Goal: Find specific page/section: Find specific page/section

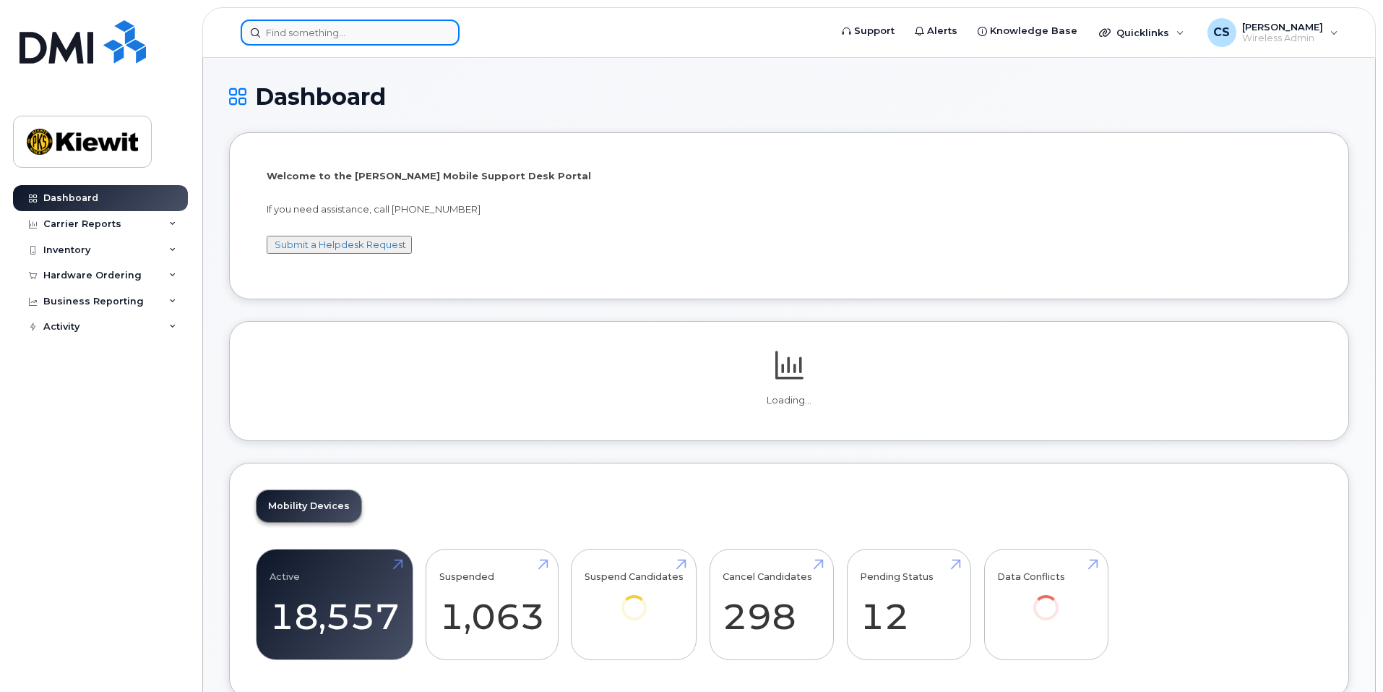
click at [296, 38] on input at bounding box center [350, 33] width 219 height 26
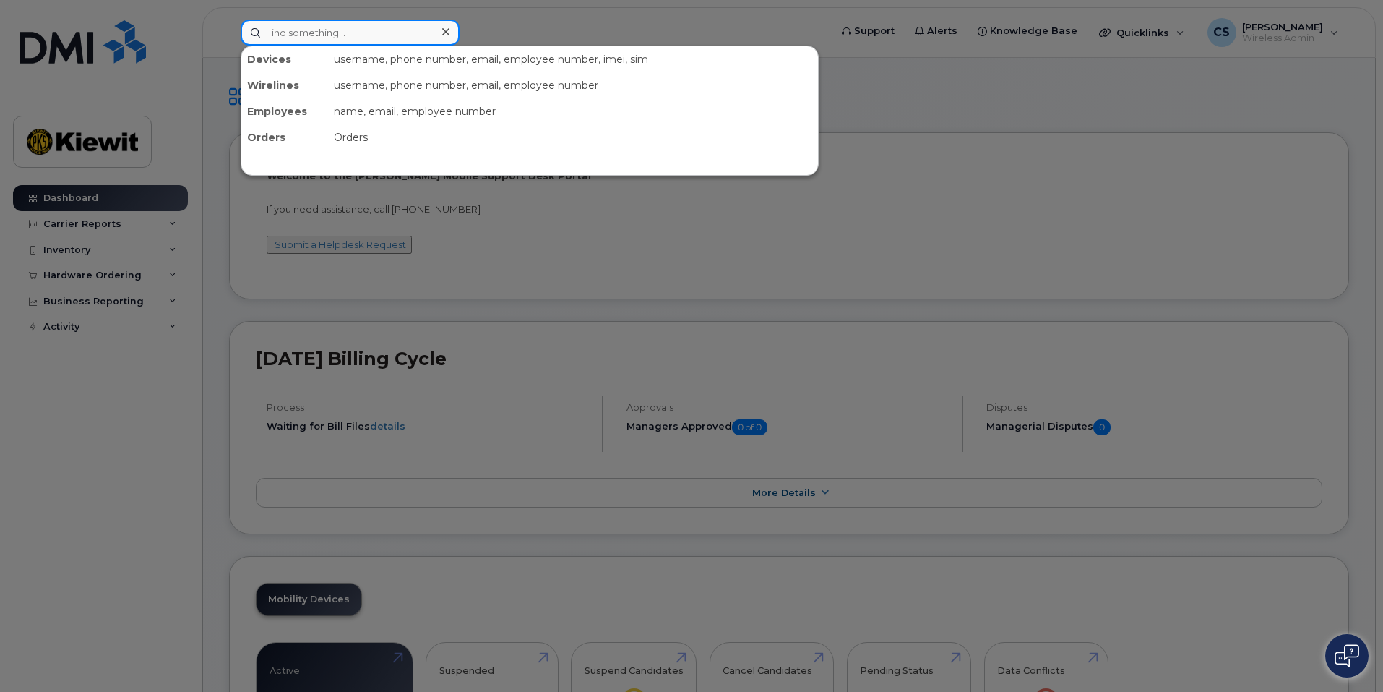
paste input "Masoma.Paiman"
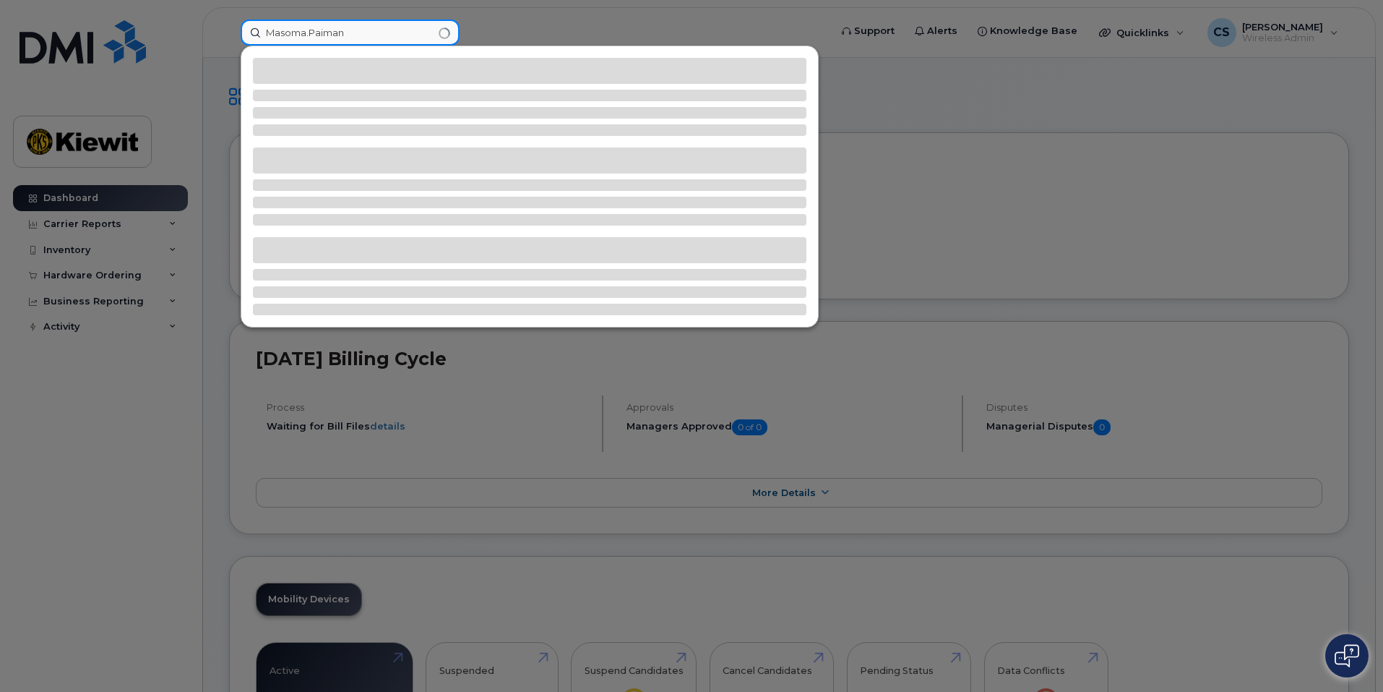
click at [313, 33] on input "Masoma.Paiman" at bounding box center [350, 33] width 219 height 26
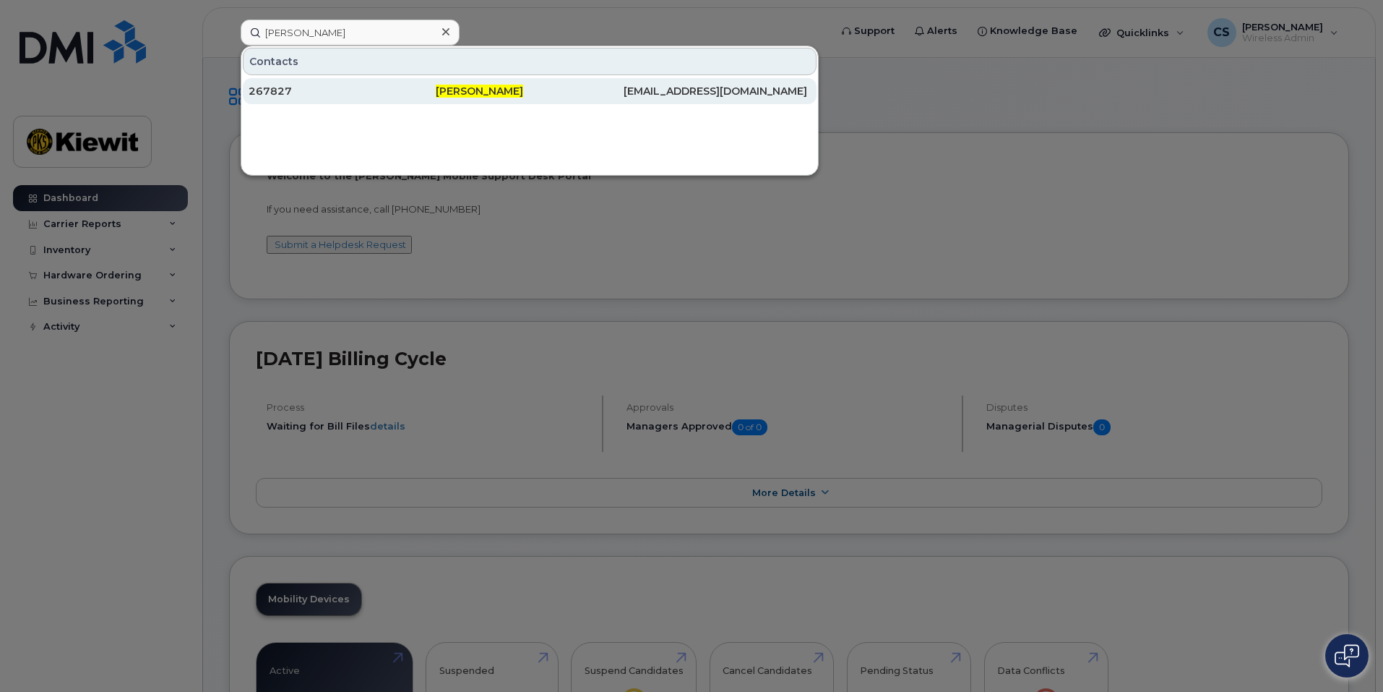
click at [376, 91] on div "267827" at bounding box center [342, 91] width 187 height 14
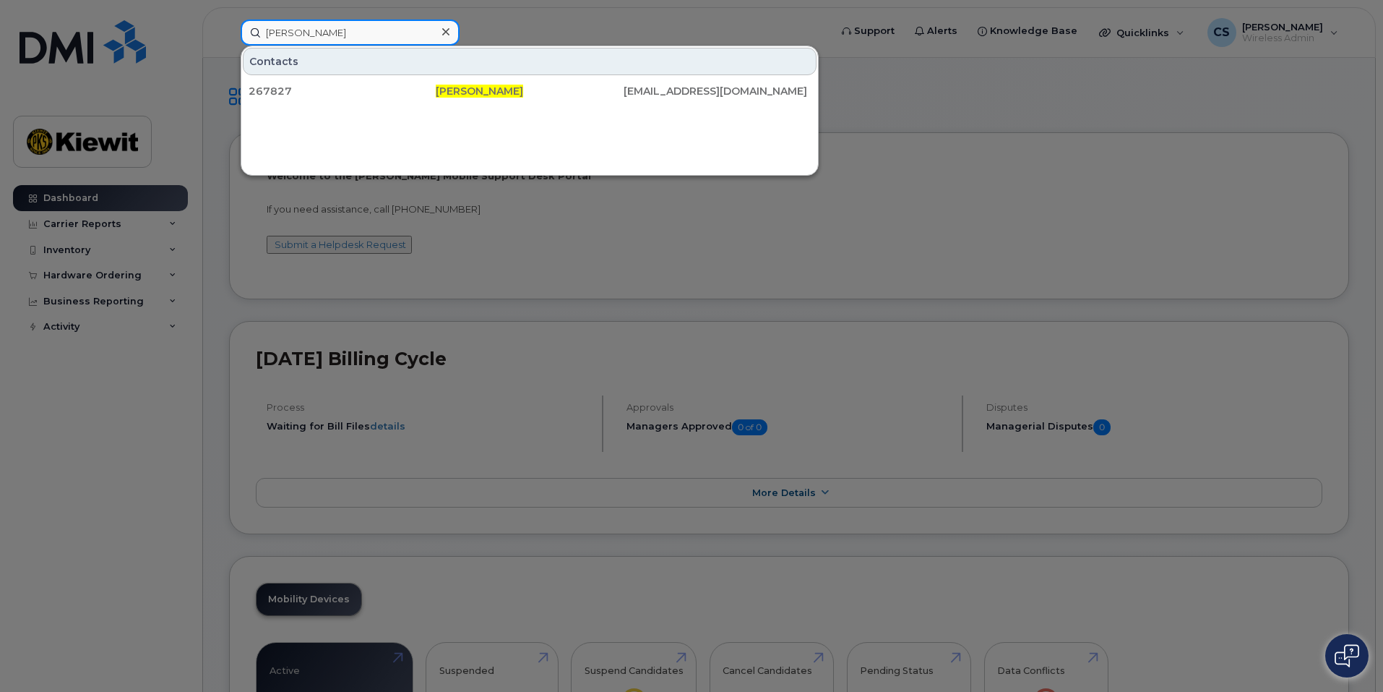
click at [364, 38] on input "[PERSON_NAME]" at bounding box center [350, 33] width 219 height 26
click at [364, 39] on input "[PERSON_NAME]" at bounding box center [350, 33] width 219 height 26
drag, startPoint x: 356, startPoint y: 32, endPoint x: 309, endPoint y: 28, distance: 47.8
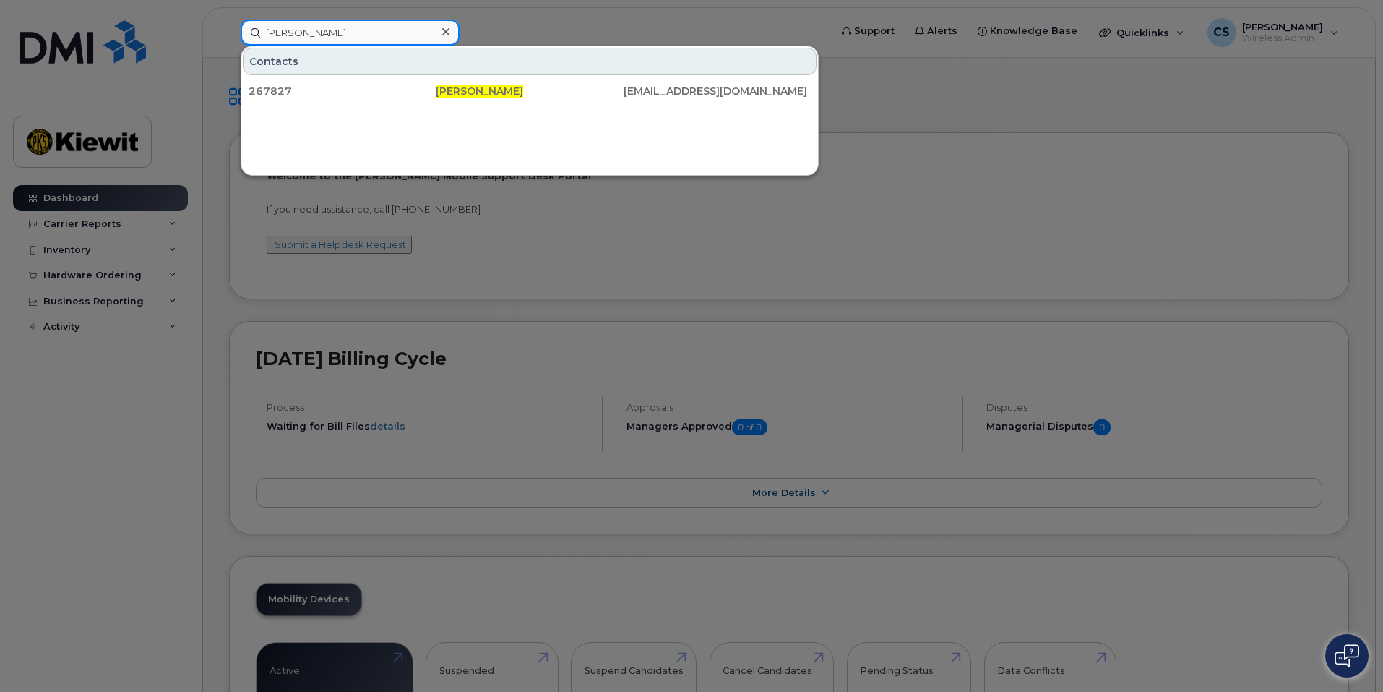
click at [309, 28] on input "[PERSON_NAME]" at bounding box center [350, 33] width 219 height 26
type input "Masoma"
drag, startPoint x: 931, startPoint y: 653, endPoint x: 1172, endPoint y: 618, distance: 243.8
click at [931, 650] on div at bounding box center [691, 346] width 1383 height 692
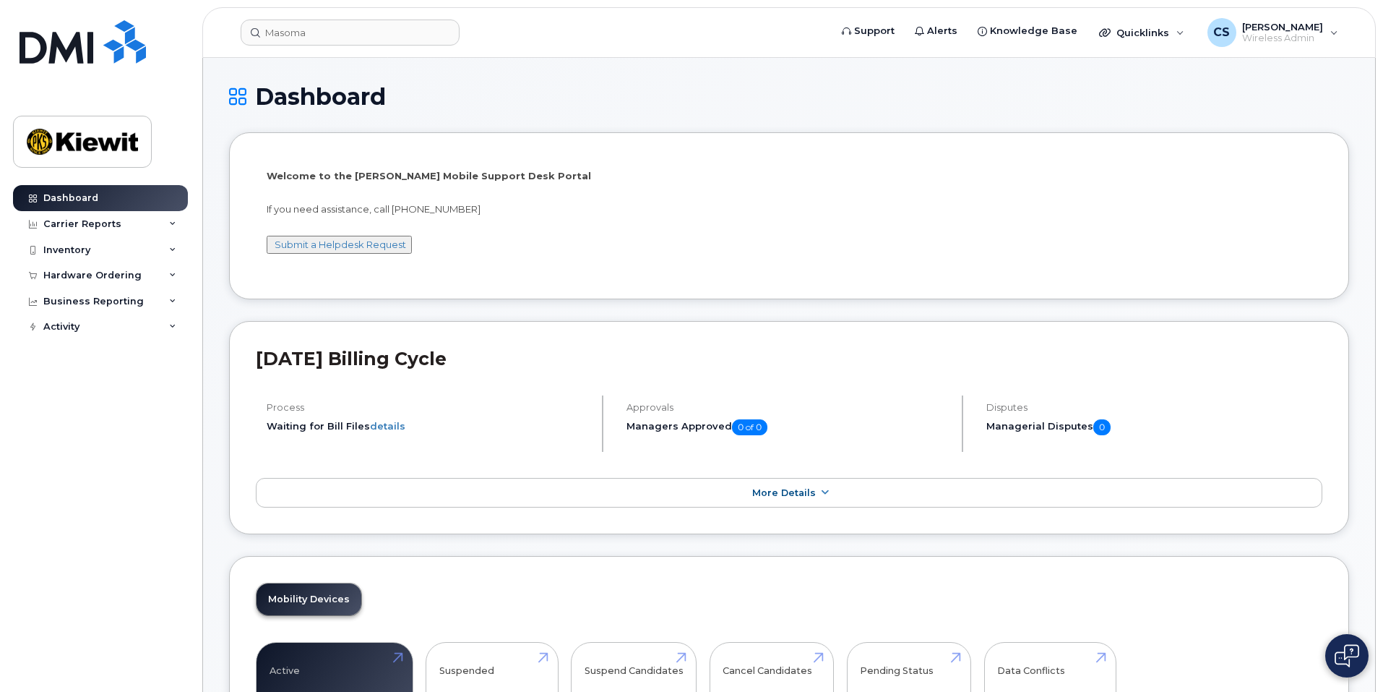
click at [1338, 666] on img at bounding box center [1347, 655] width 25 height 23
click at [1340, 641] on button at bounding box center [1346, 655] width 43 height 43
